Goal: Browse casually: Explore the website without a specific task or goal

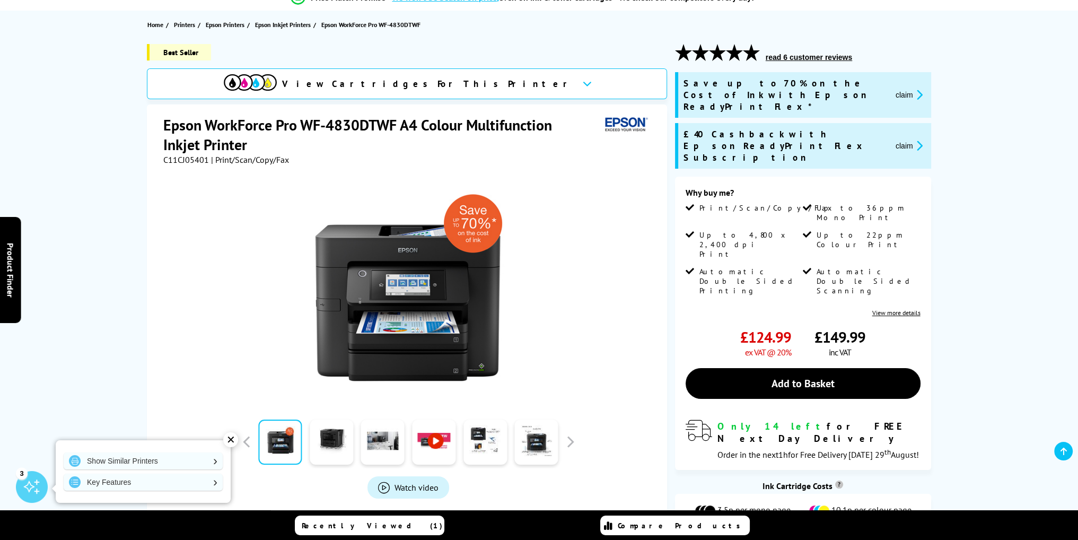
scroll to position [159, 0]
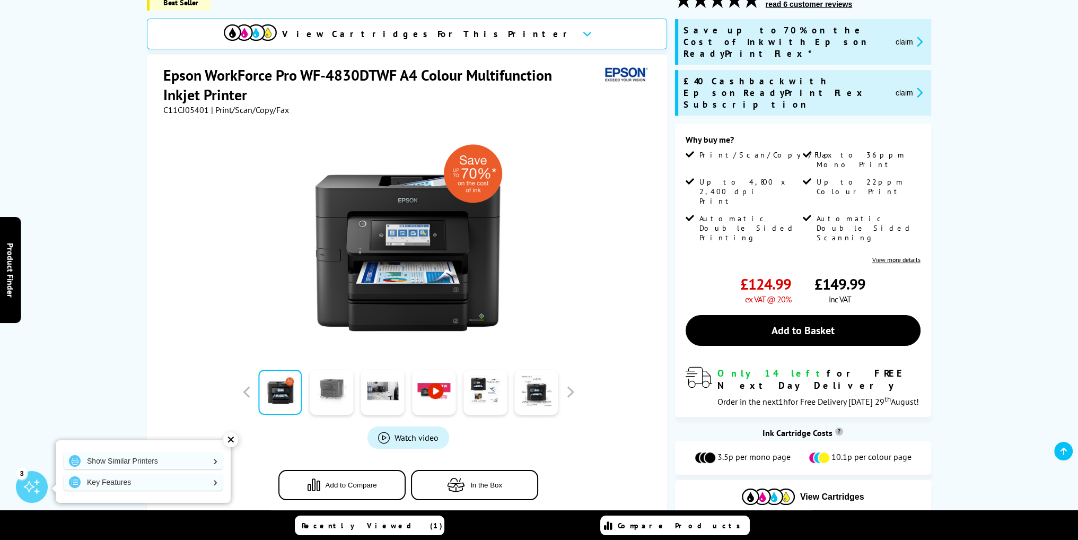
click at [352, 383] on link at bounding box center [331, 391] width 43 height 45
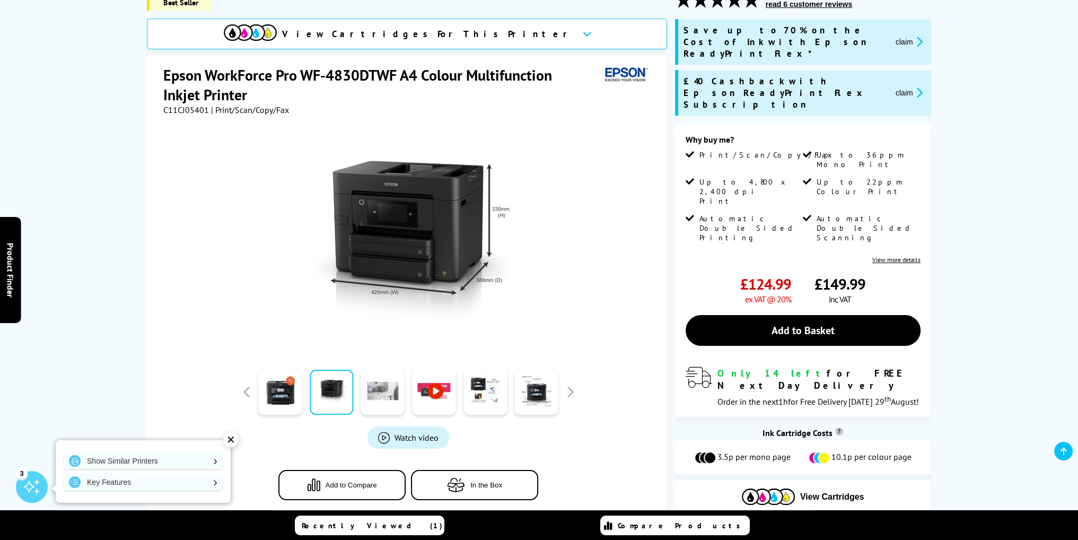
click at [384, 396] on link at bounding box center [382, 391] width 43 height 45
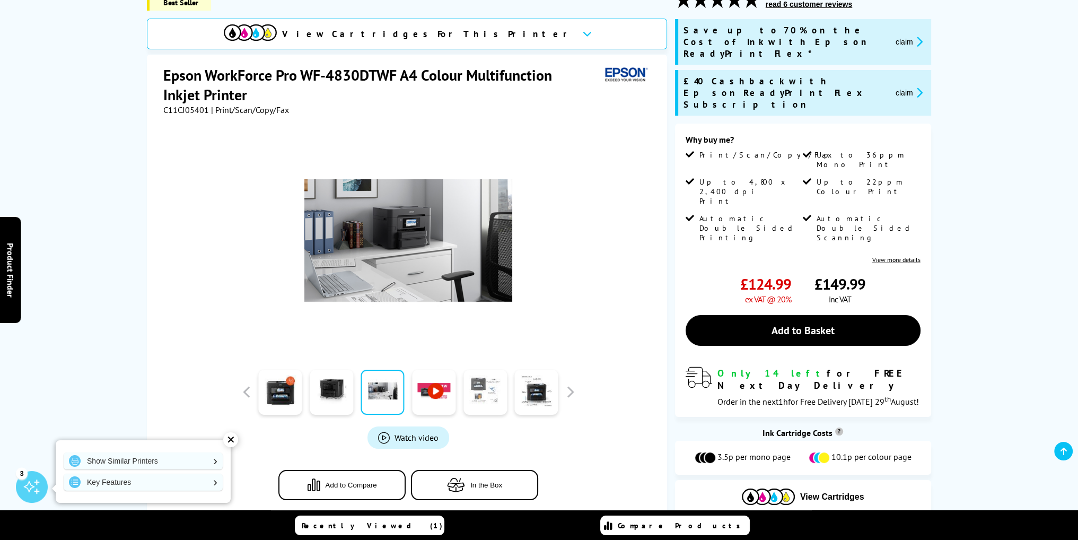
click at [478, 398] on link at bounding box center [484, 391] width 43 height 45
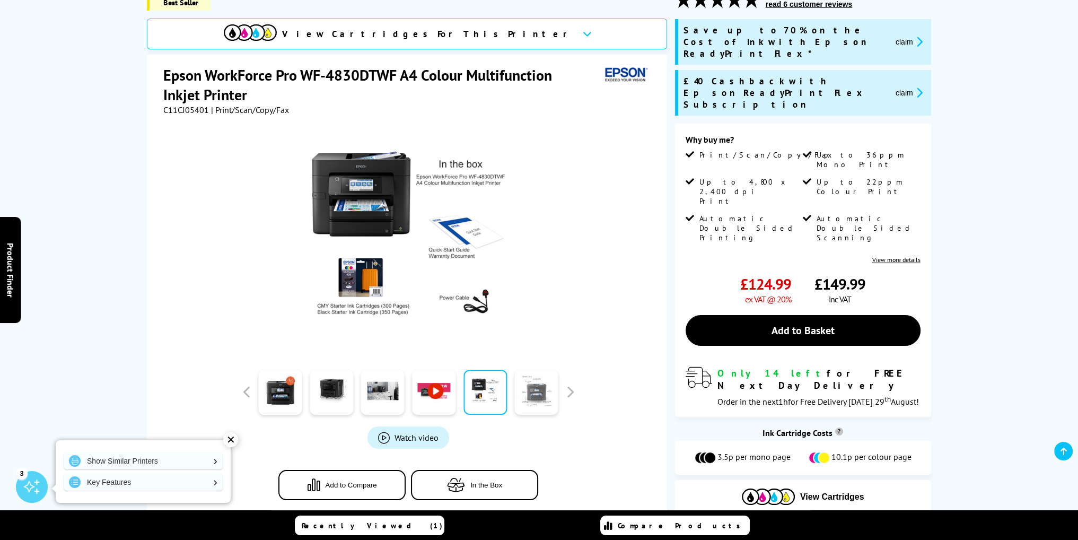
click at [532, 391] on link at bounding box center [536, 391] width 43 height 45
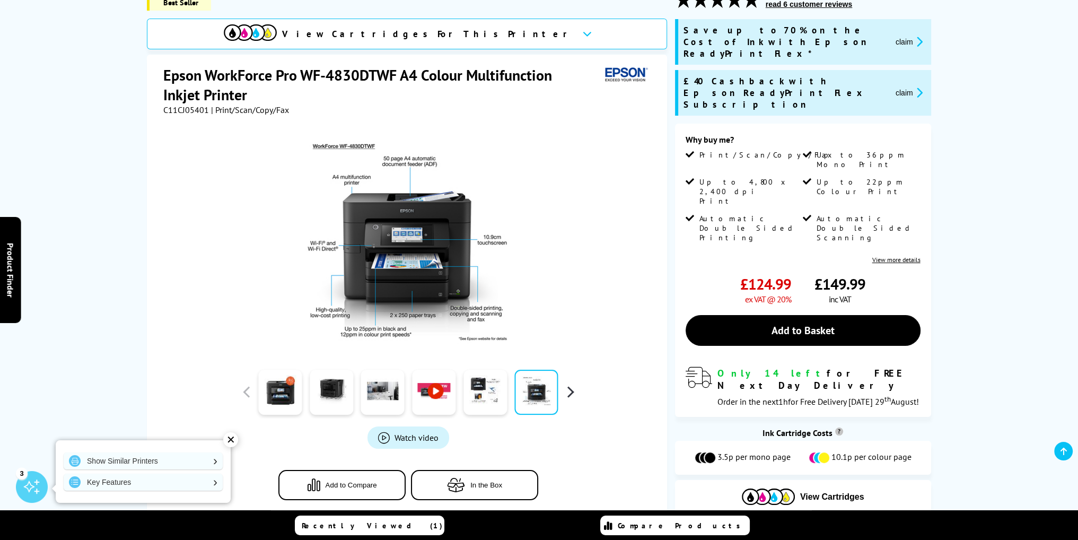
click at [575, 393] on button "button" at bounding box center [570, 392] width 16 height 16
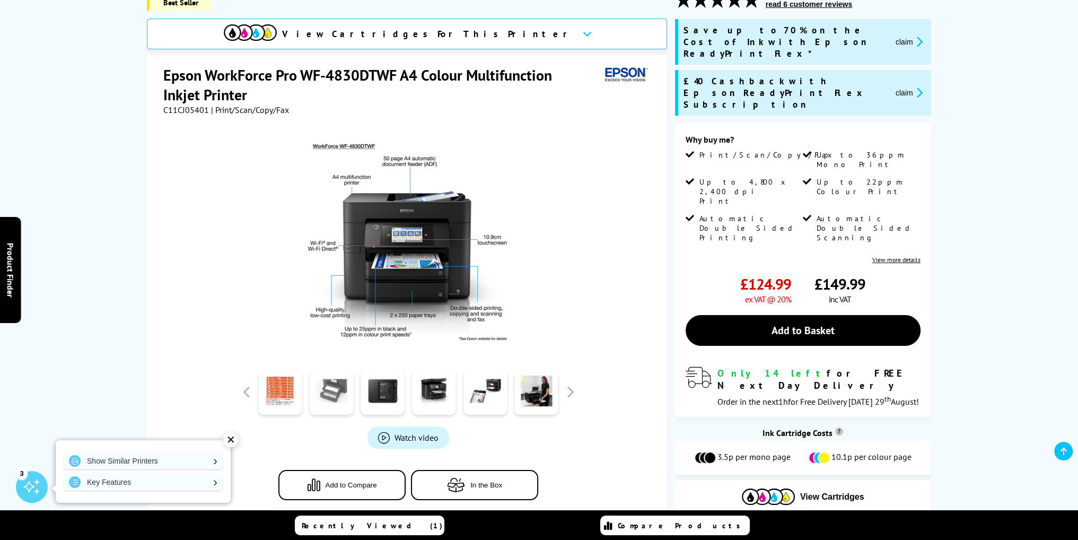
click at [333, 393] on link at bounding box center [331, 391] width 43 height 45
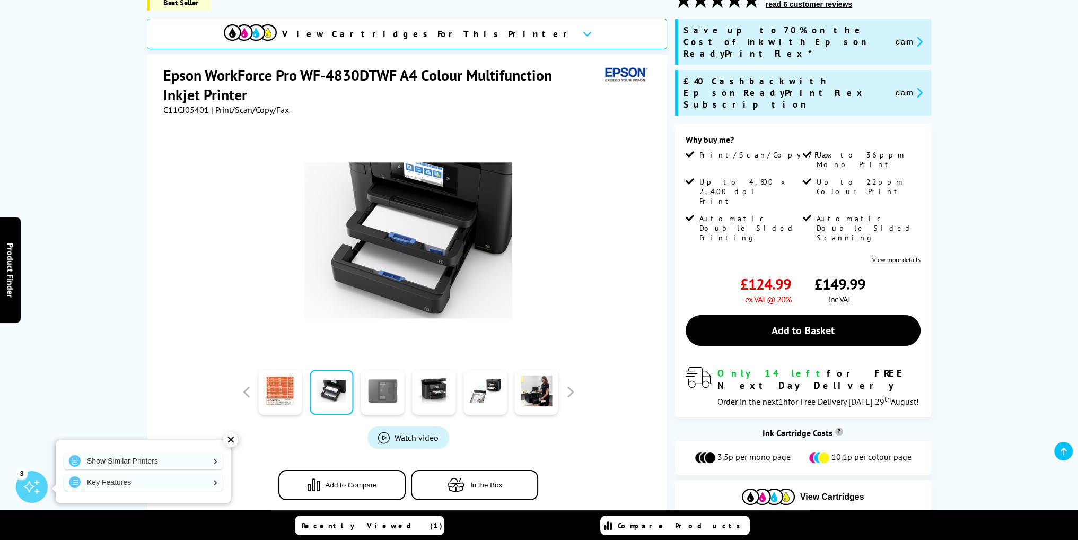
click at [366, 394] on link at bounding box center [382, 391] width 43 height 45
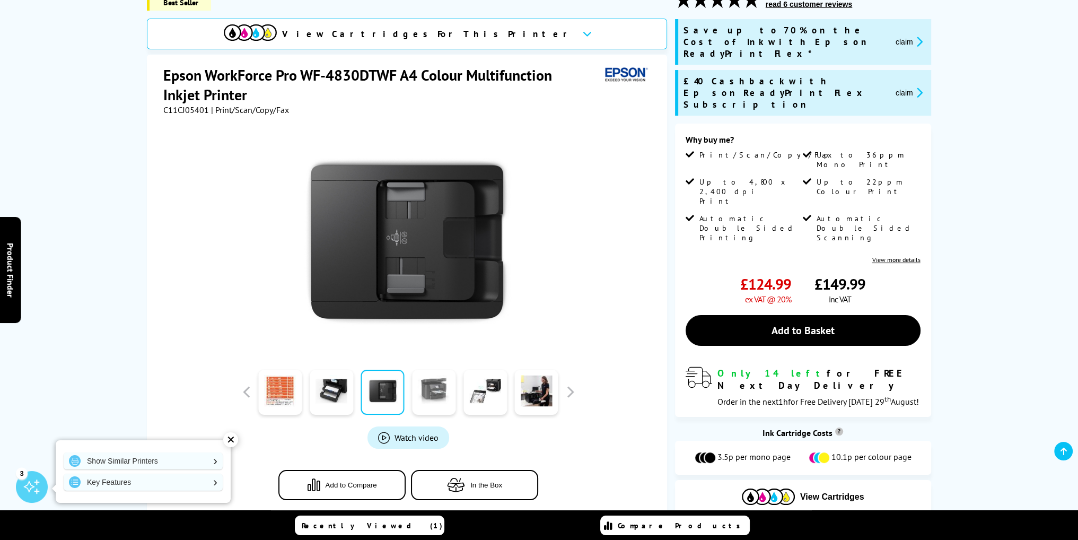
click at [444, 391] on link at bounding box center [433, 391] width 43 height 45
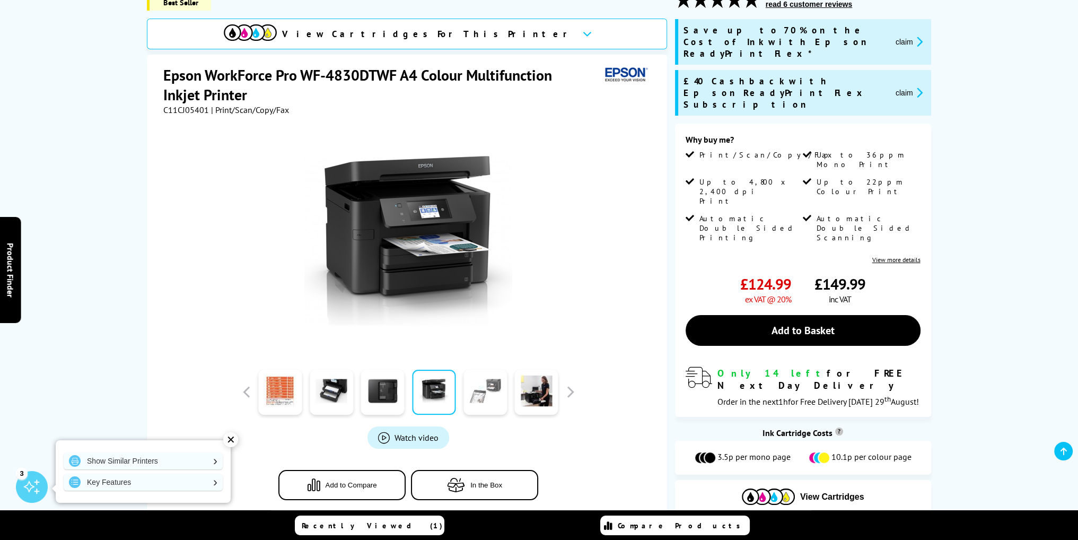
click at [472, 389] on link at bounding box center [484, 391] width 43 height 45
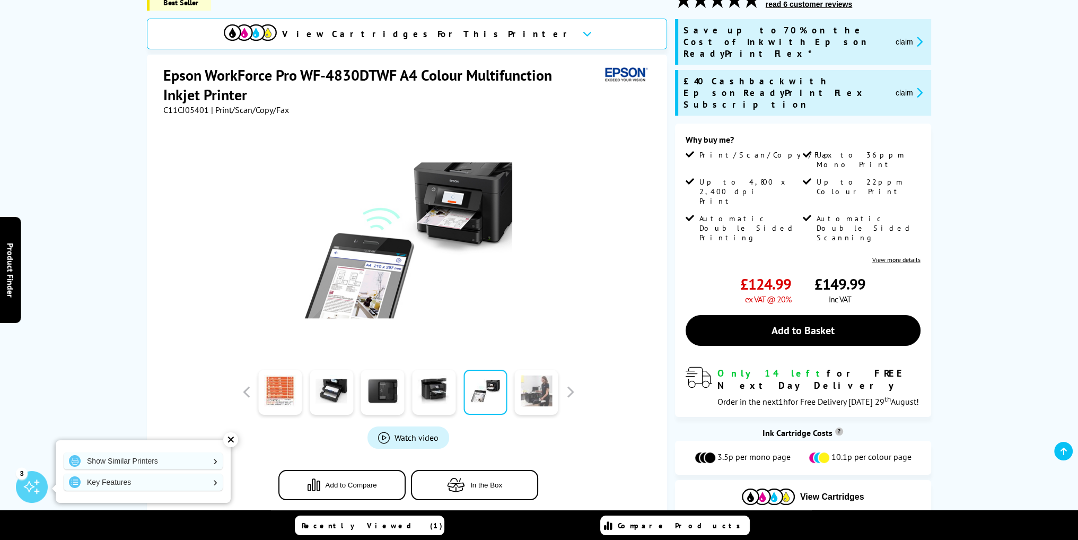
click at [526, 386] on link at bounding box center [536, 391] width 43 height 45
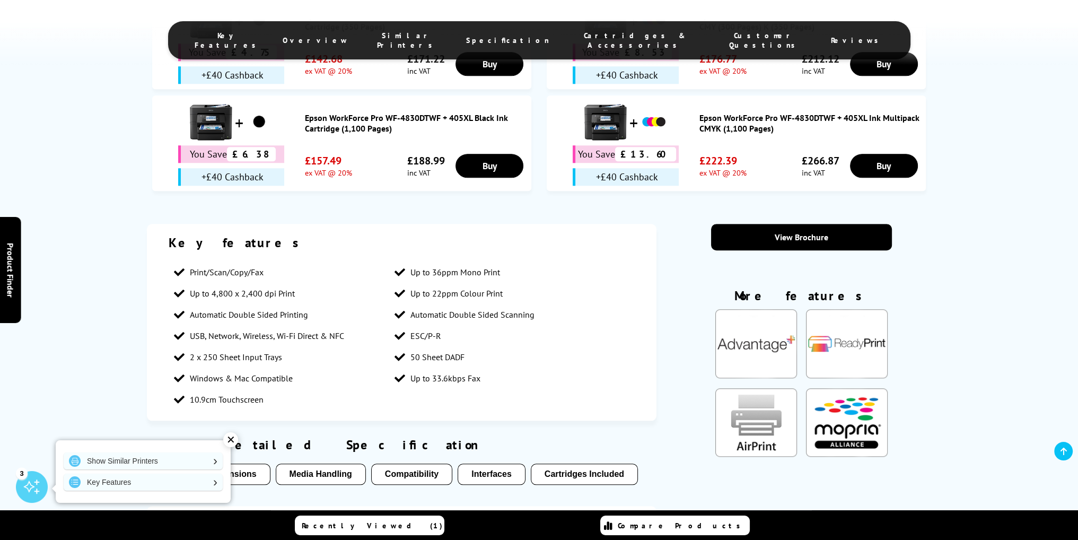
scroll to position [1378, 0]
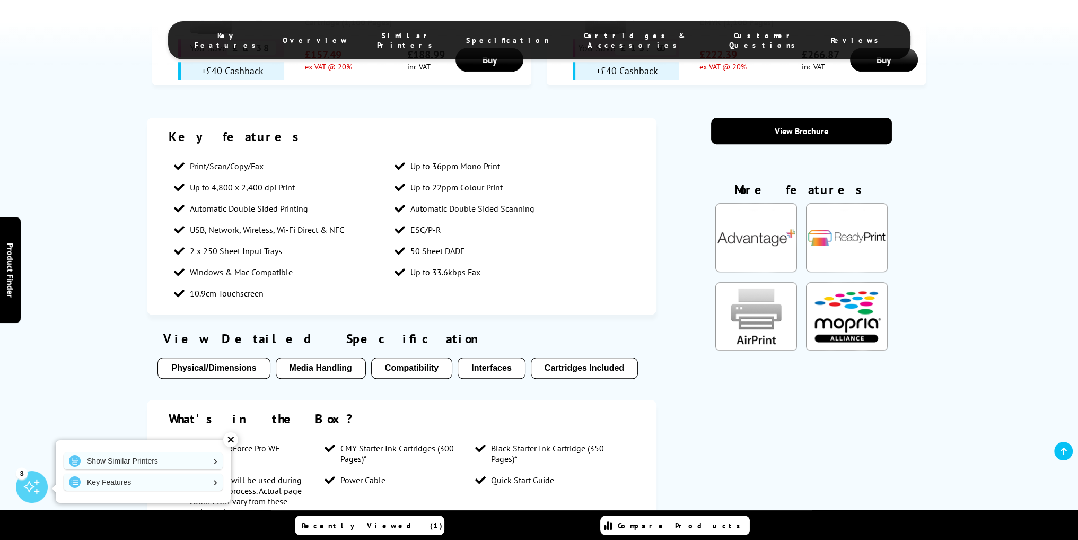
click at [228, 443] on div "✕" at bounding box center [230, 439] width 15 height 15
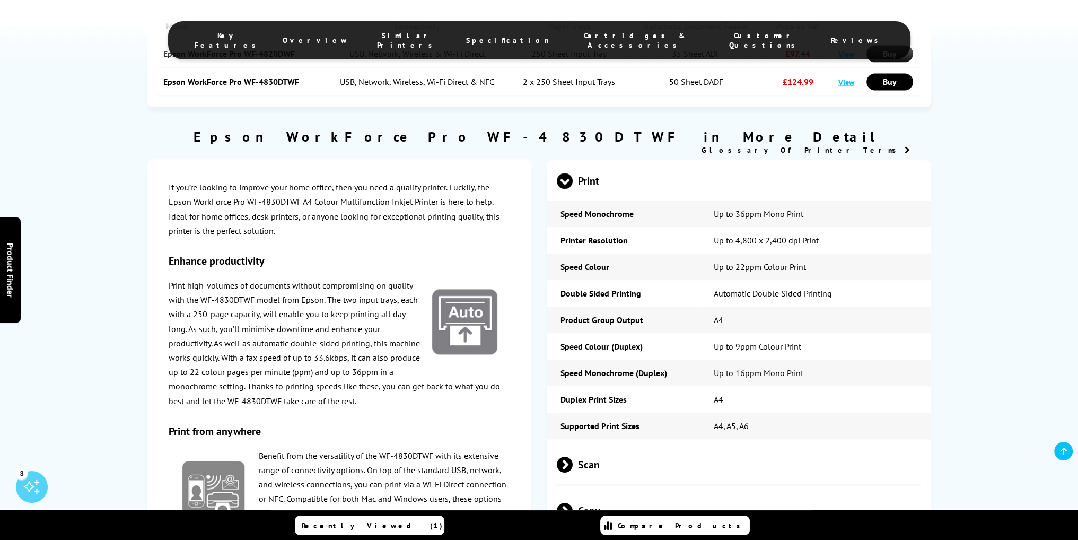
scroll to position [2120, 0]
